Goal: Information Seeking & Learning: Learn about a topic

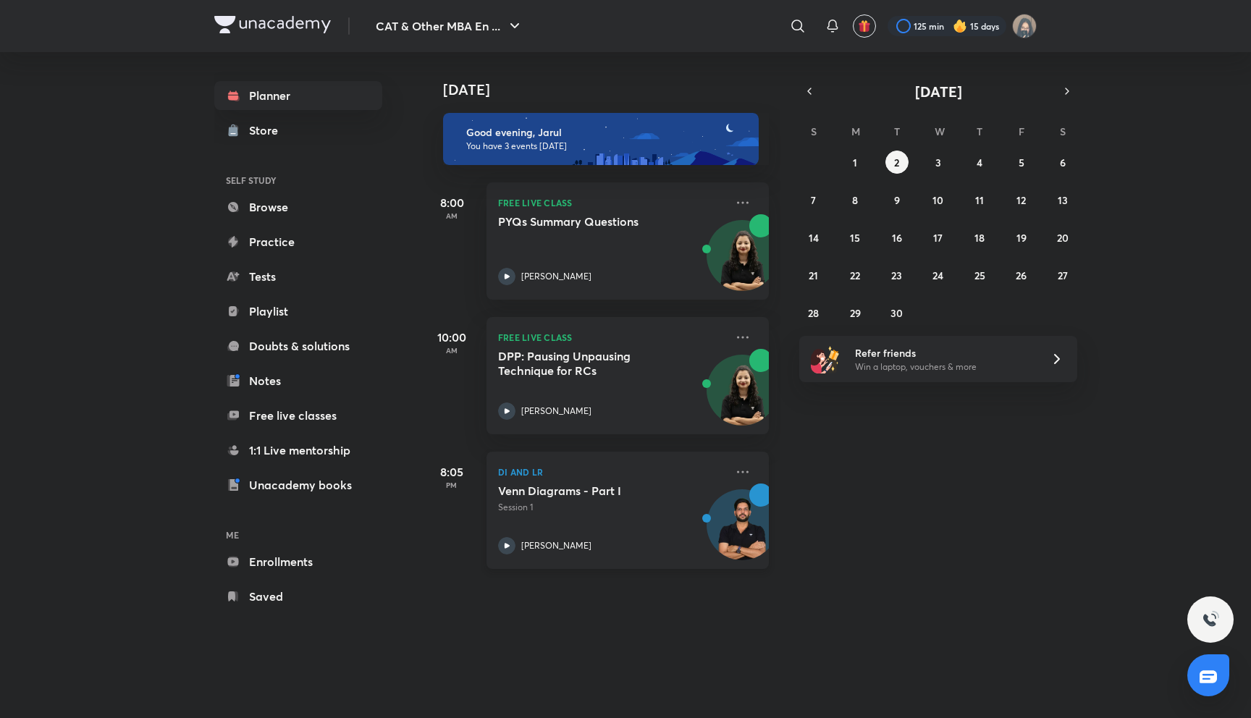
click at [500, 477] on p "DI and LR" at bounding box center [611, 471] width 227 height 17
click at [508, 487] on h5 "Venn Diagrams - Part I" at bounding box center [588, 491] width 180 height 14
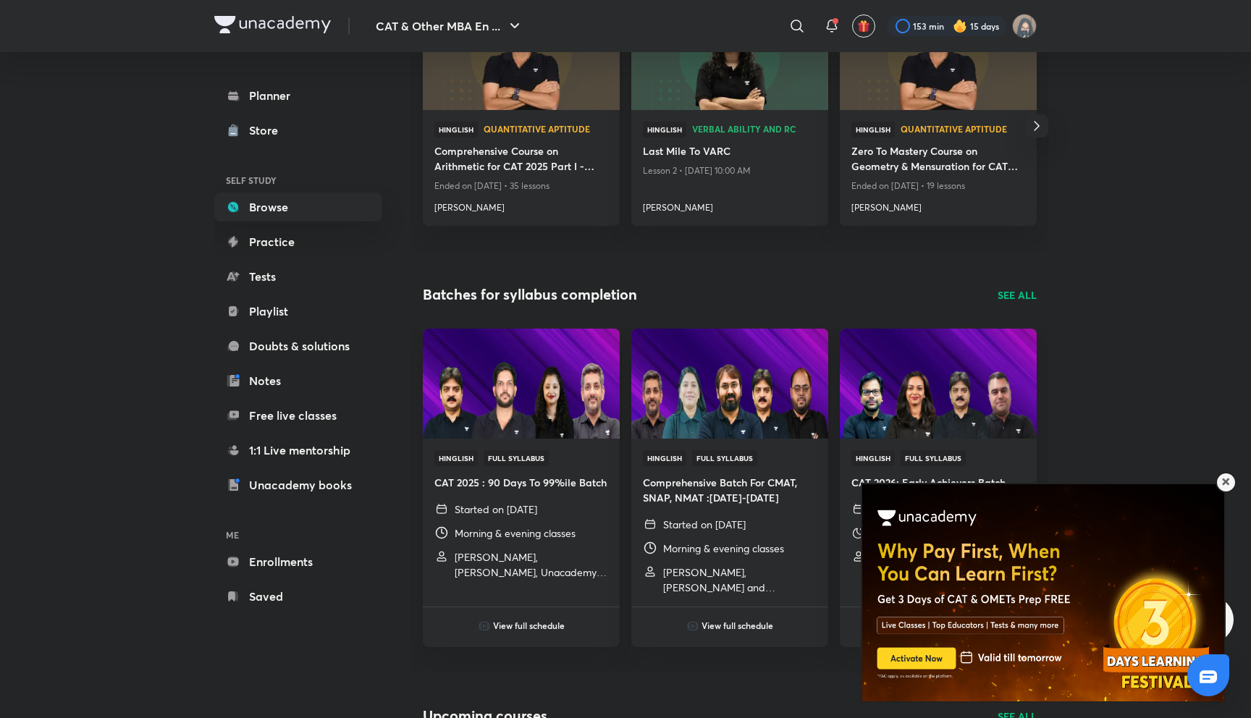
scroll to position [275, 0]
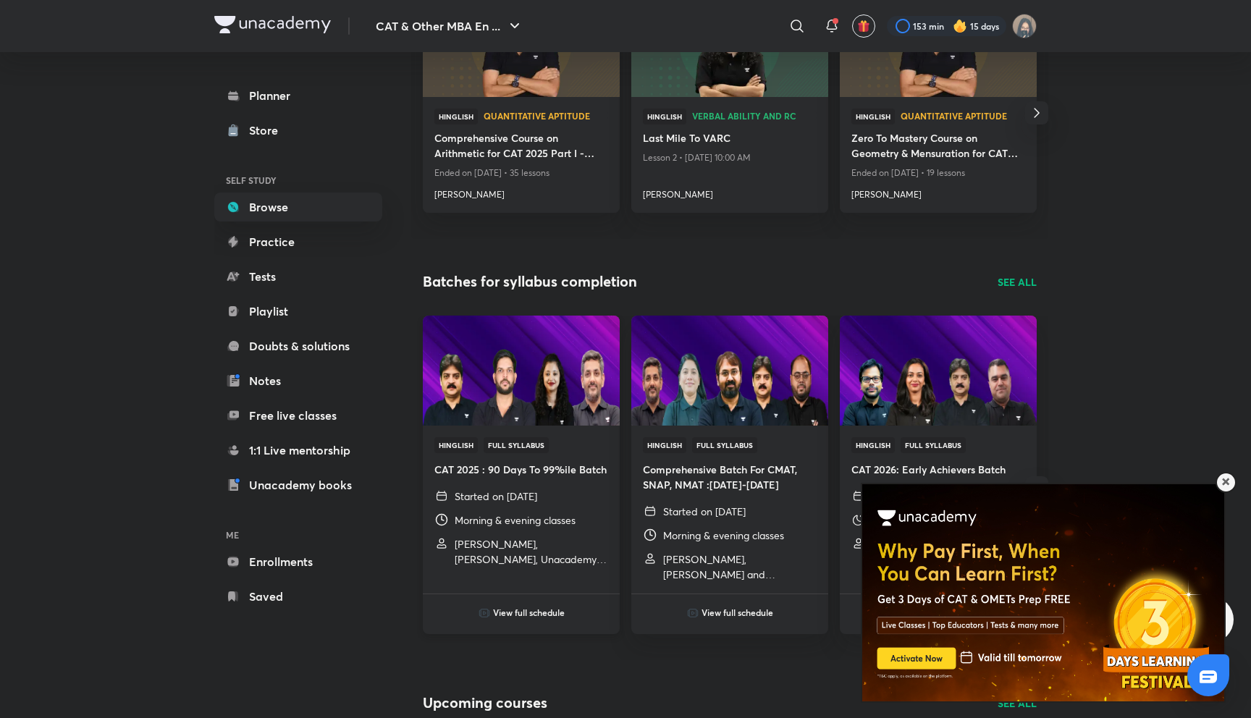
click at [534, 608] on h6 "View full schedule" at bounding box center [529, 612] width 72 height 13
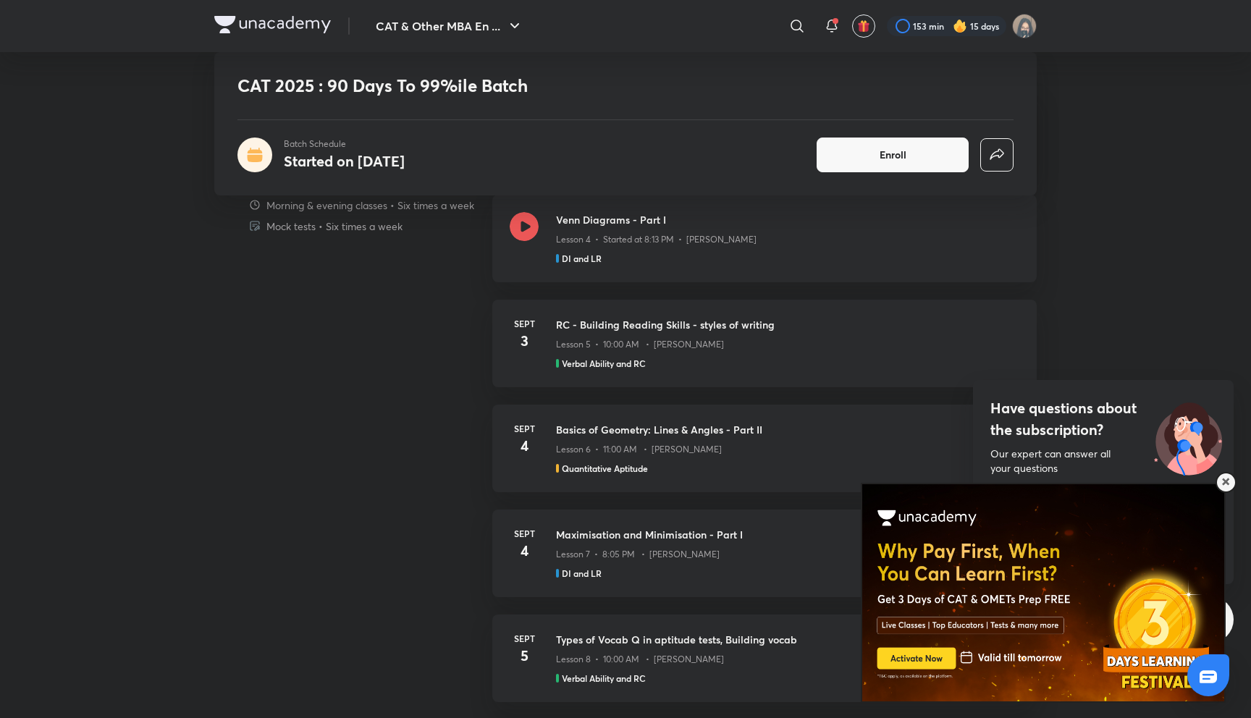
scroll to position [1174, 0]
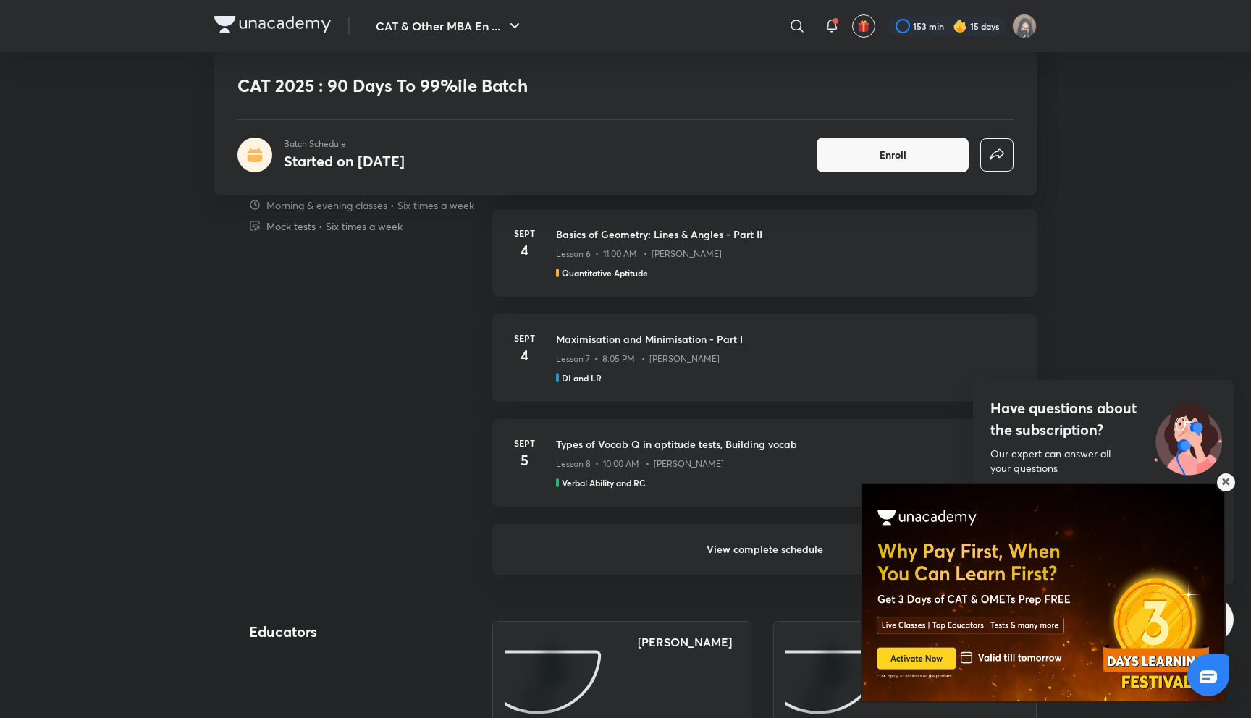
click at [545, 560] on h6 "View complete schedule" at bounding box center [764, 549] width 545 height 51
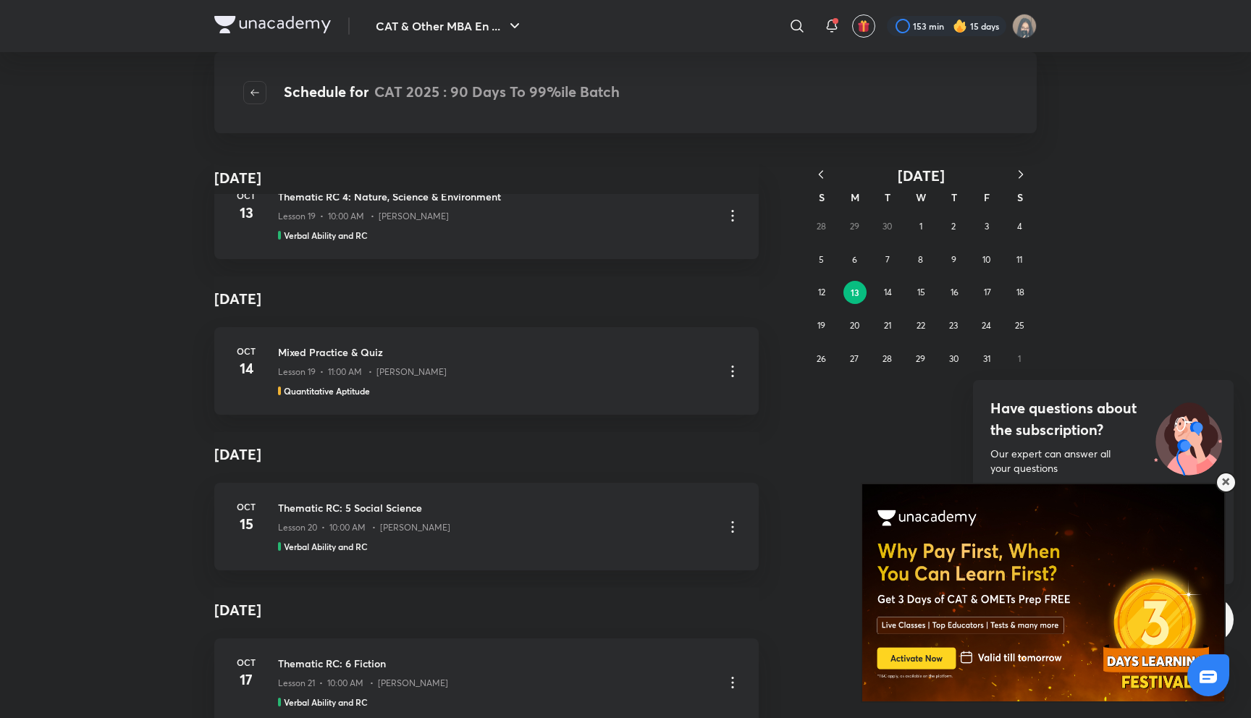
scroll to position [14832, 0]
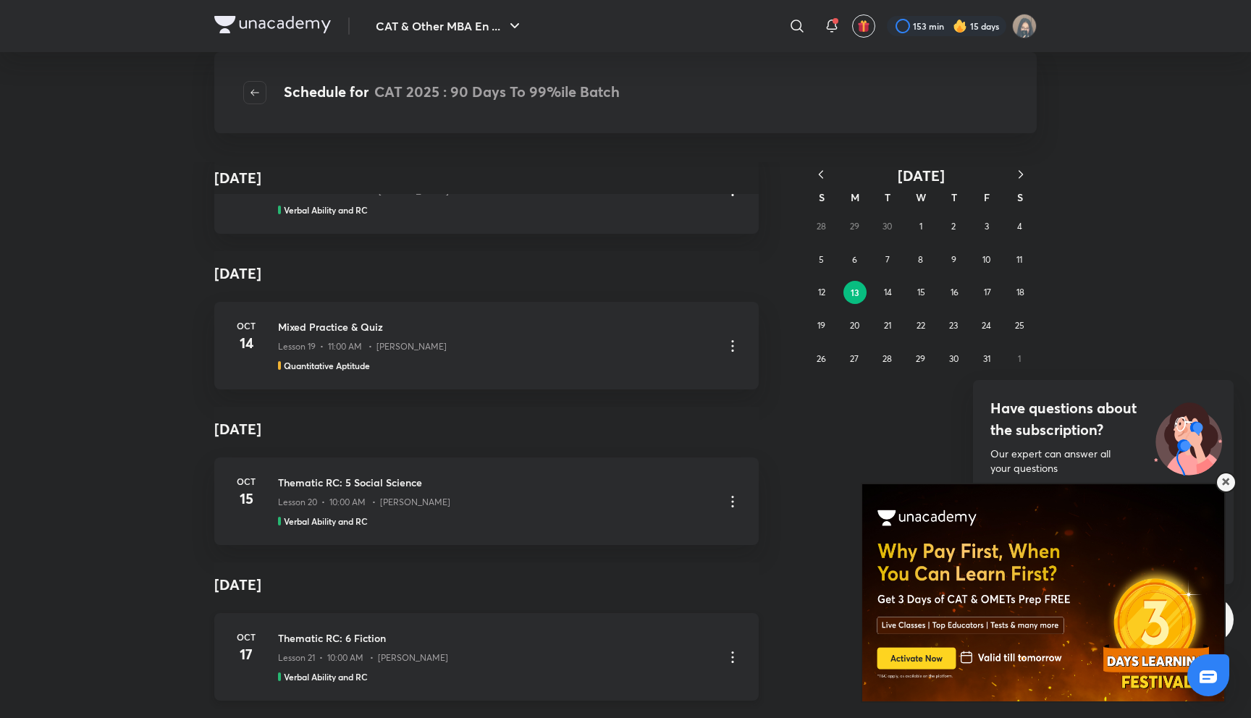
click at [734, 664] on icon at bounding box center [732, 657] width 17 height 17
click at [657, 698] on p "Go to course page" at bounding box center [630, 693] width 86 height 15
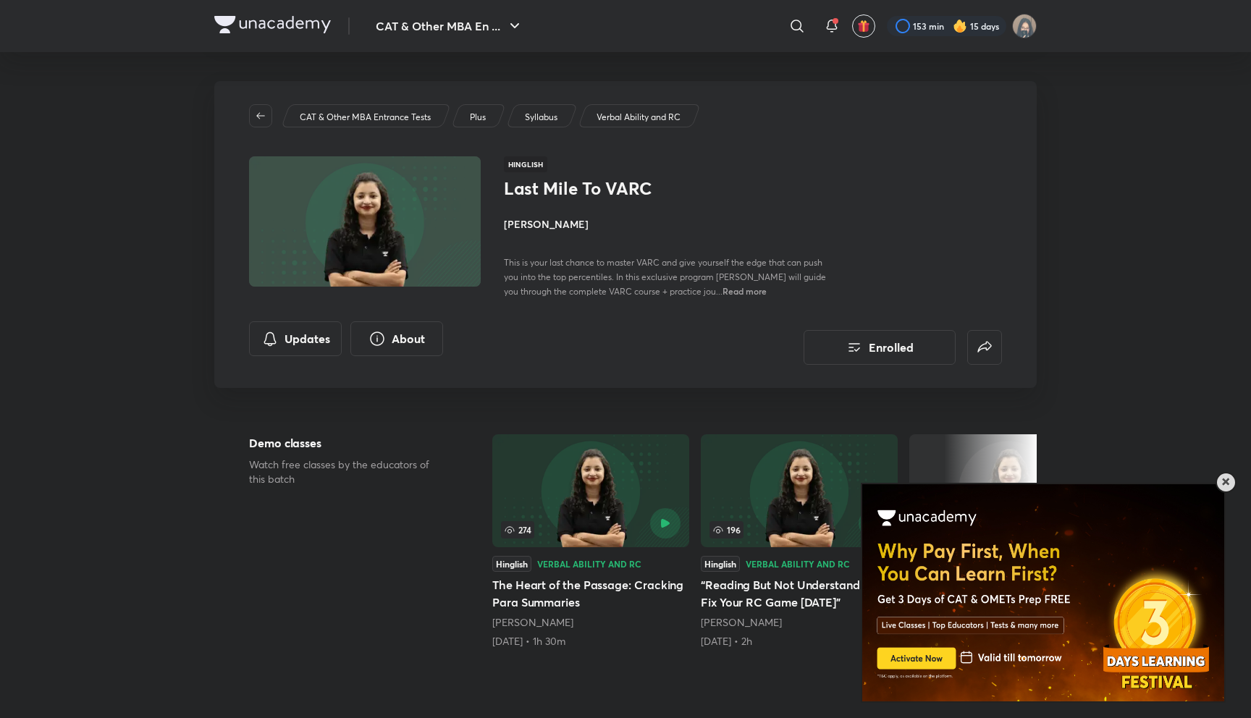
click at [1224, 479] on span at bounding box center [1225, 482] width 7 height 7
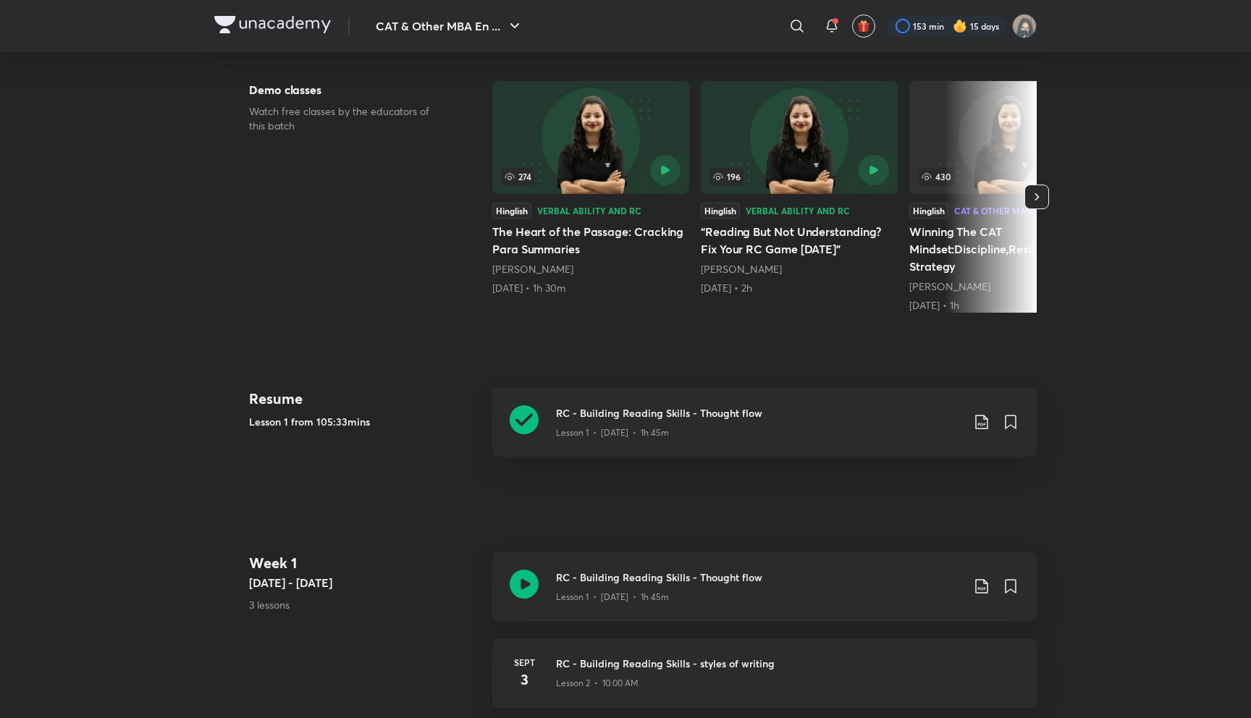
scroll to position [266, 0]
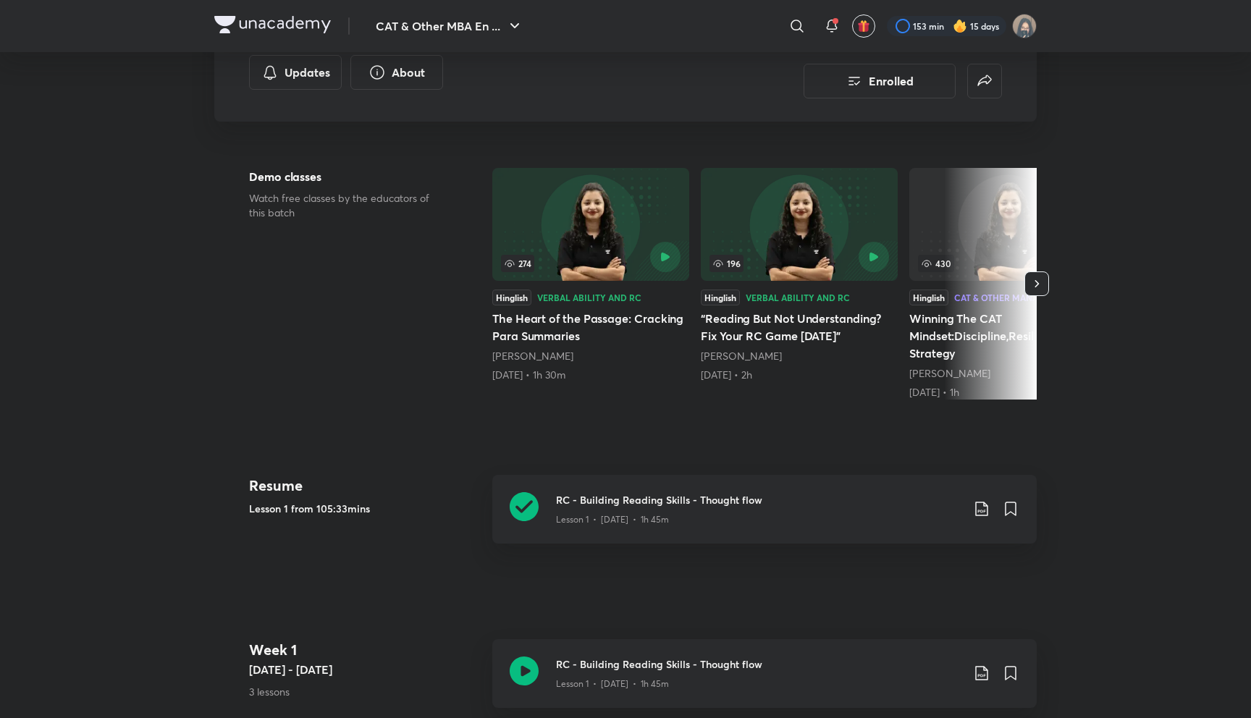
click at [305, 37] on div "CAT & Other MBA En ... ​ 153 min 15 days" at bounding box center [625, 26] width 823 height 52
click at [305, 18] on img at bounding box center [272, 24] width 117 height 17
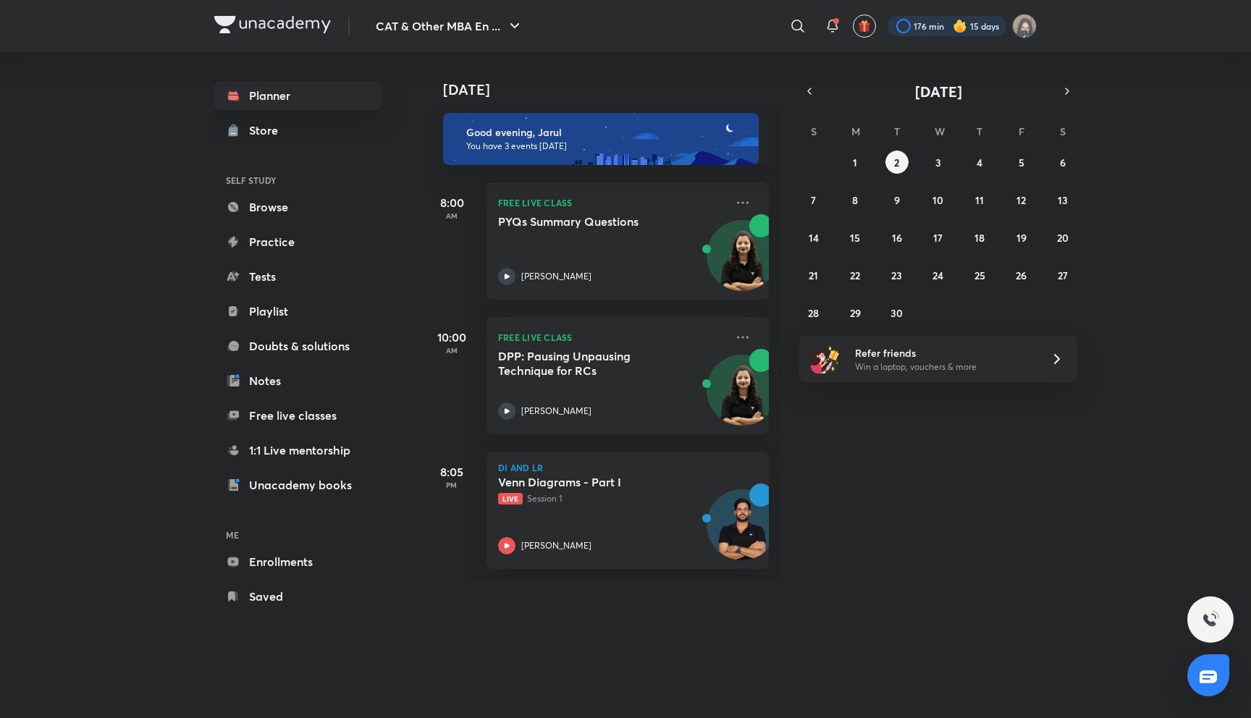
click at [911, 25] on div at bounding box center [947, 26] width 119 height 20
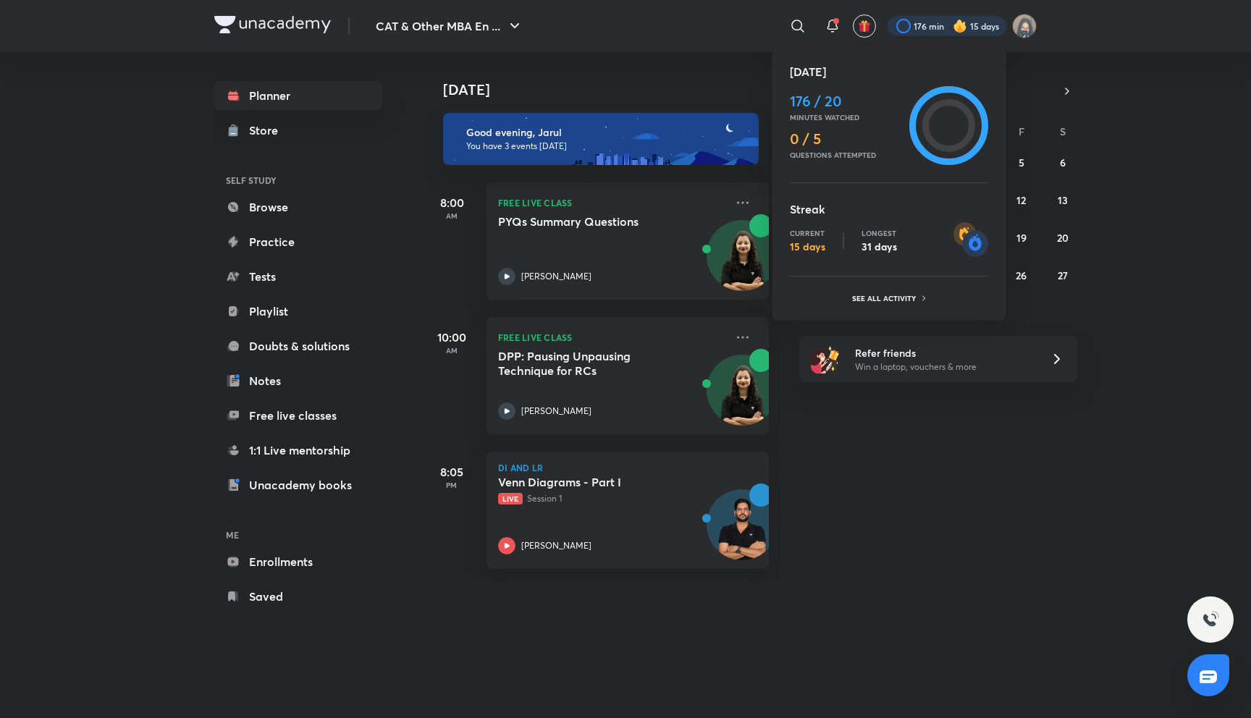
click at [911, 25] on div at bounding box center [625, 359] width 1251 height 718
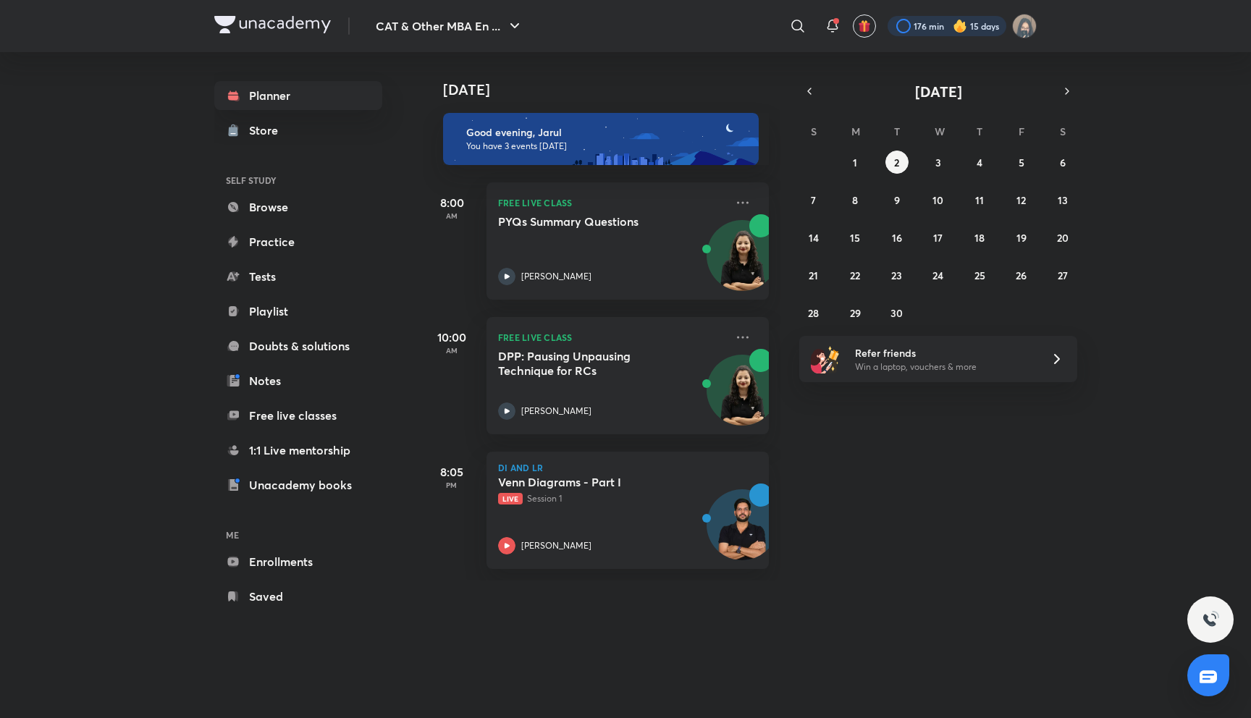
click at [911, 25] on div at bounding box center [947, 26] width 119 height 20
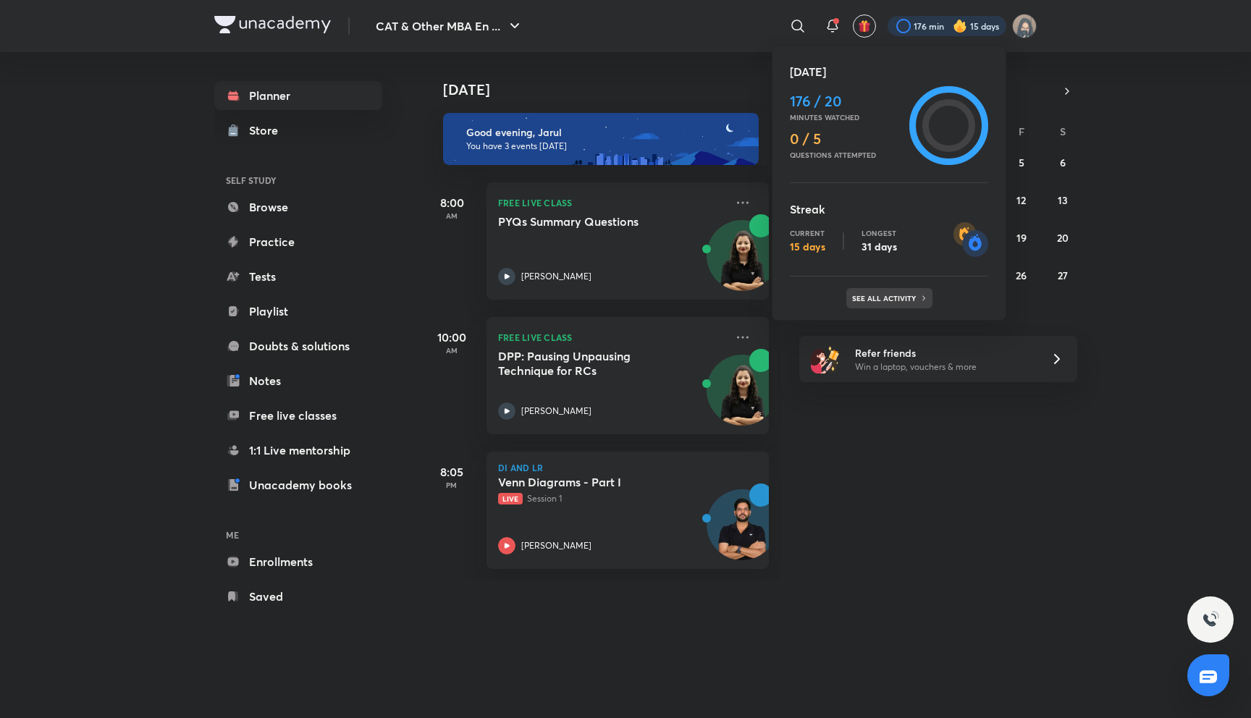
click at [889, 290] on div "See all activity" at bounding box center [889, 298] width 86 height 20
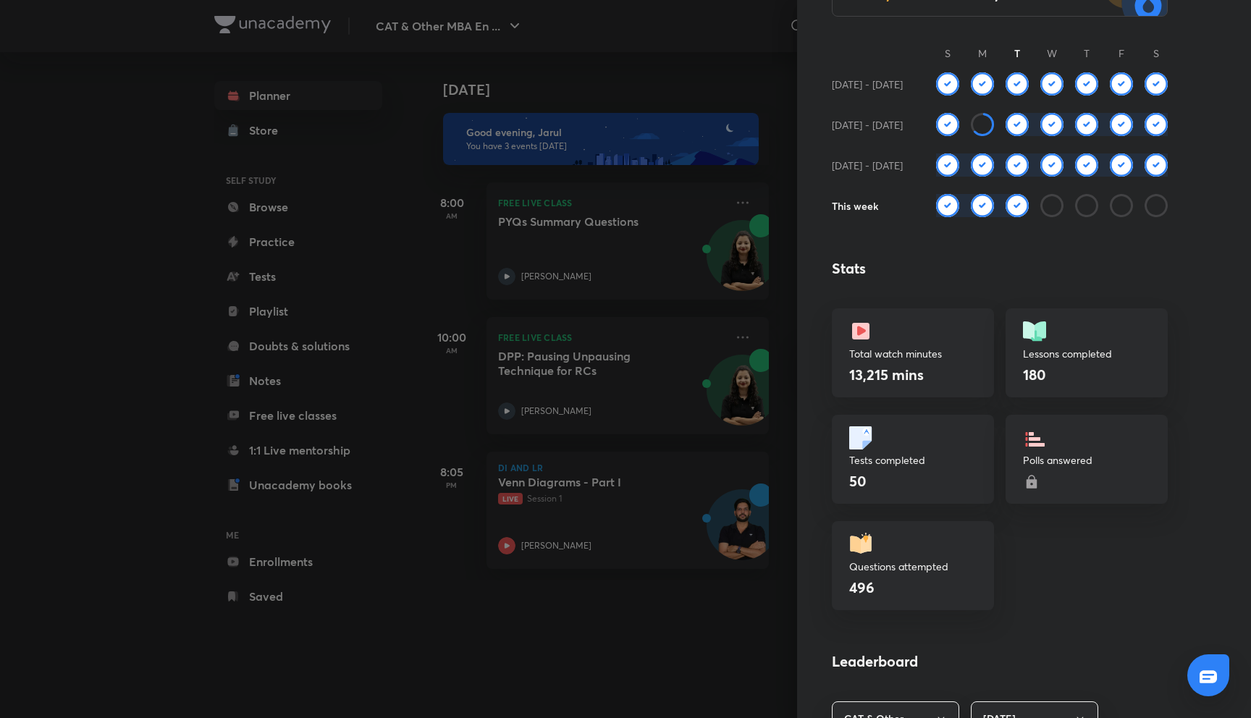
scroll to position [251, 0]
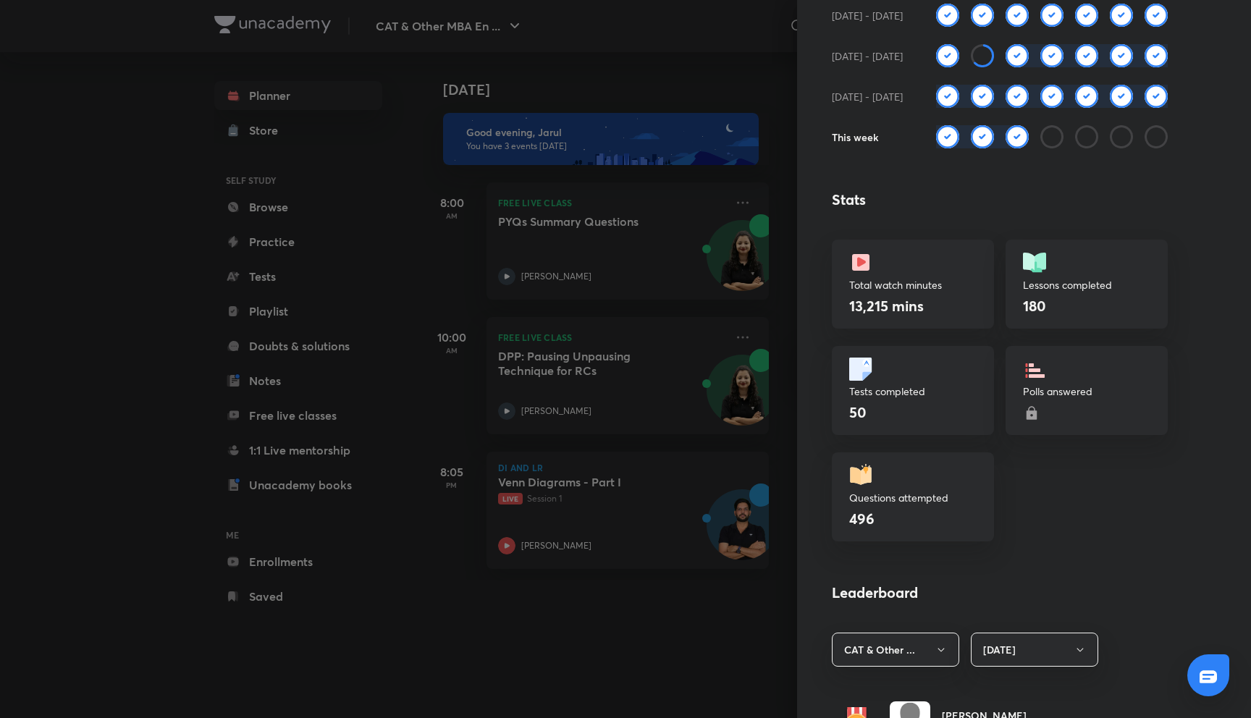
click at [903, 510] on div "496" at bounding box center [912, 519] width 127 height 22
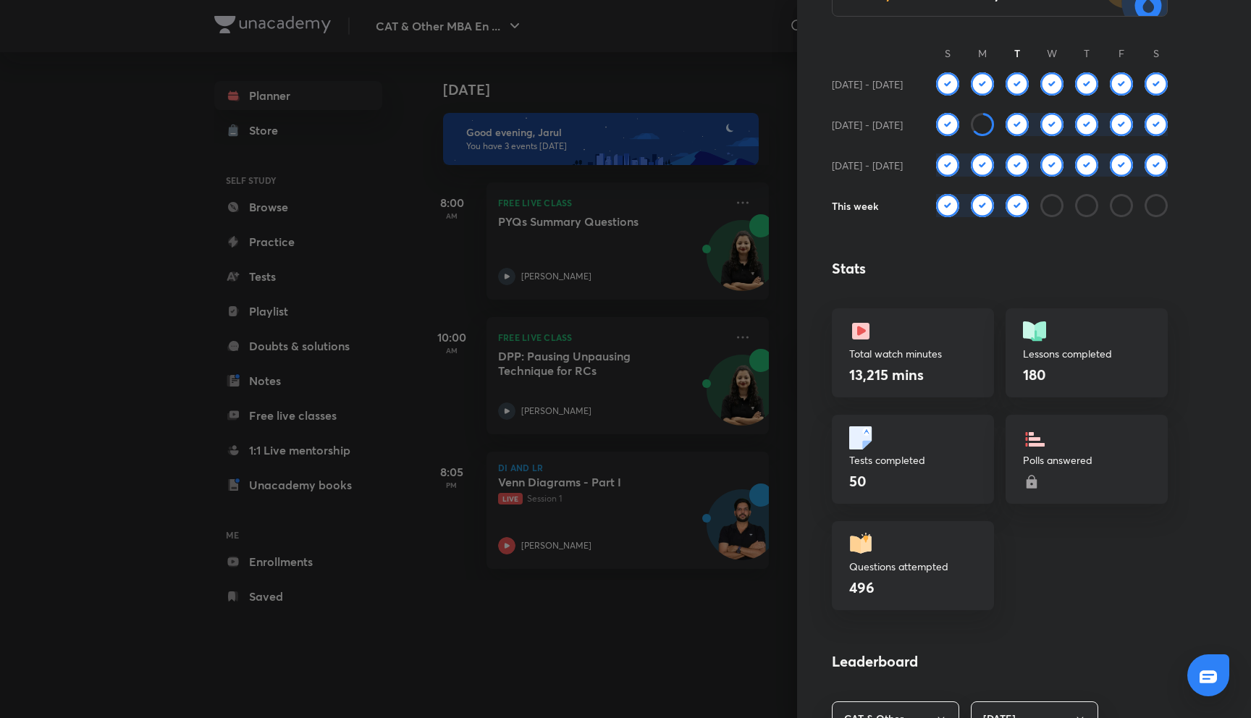
scroll to position [0, 0]
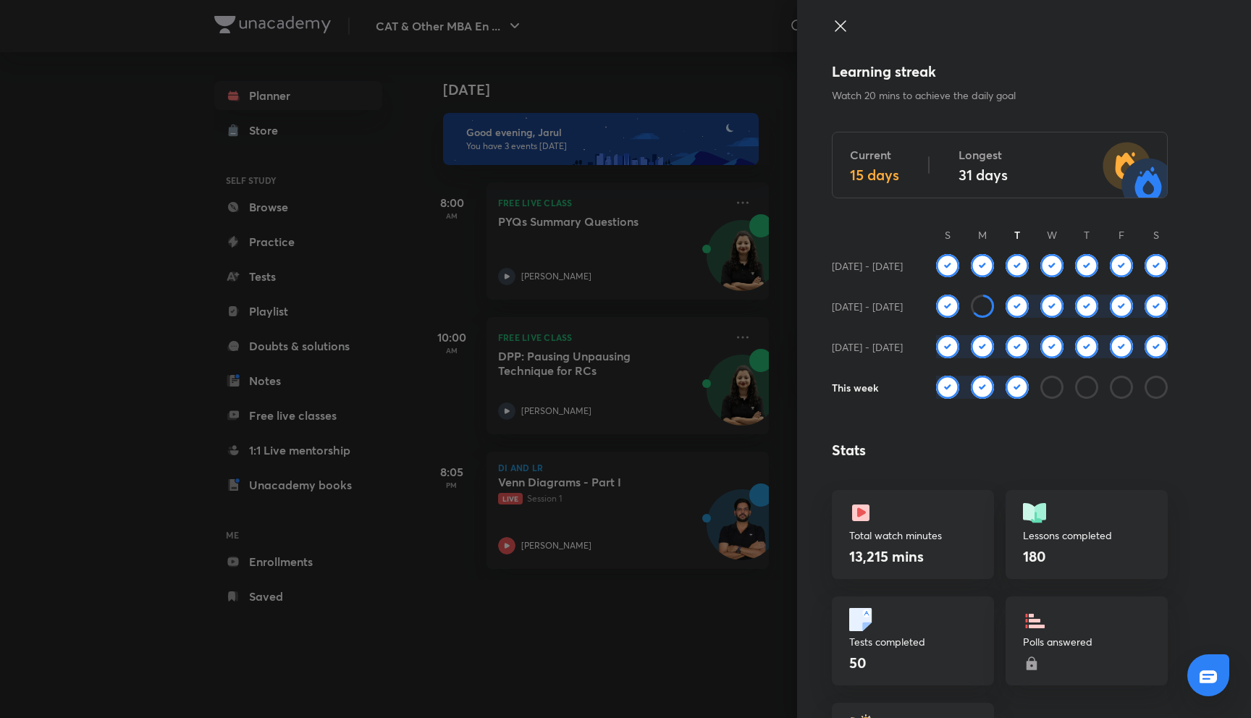
click at [753, 183] on div at bounding box center [625, 359] width 1251 height 718
